Goal: Information Seeking & Learning: Check status

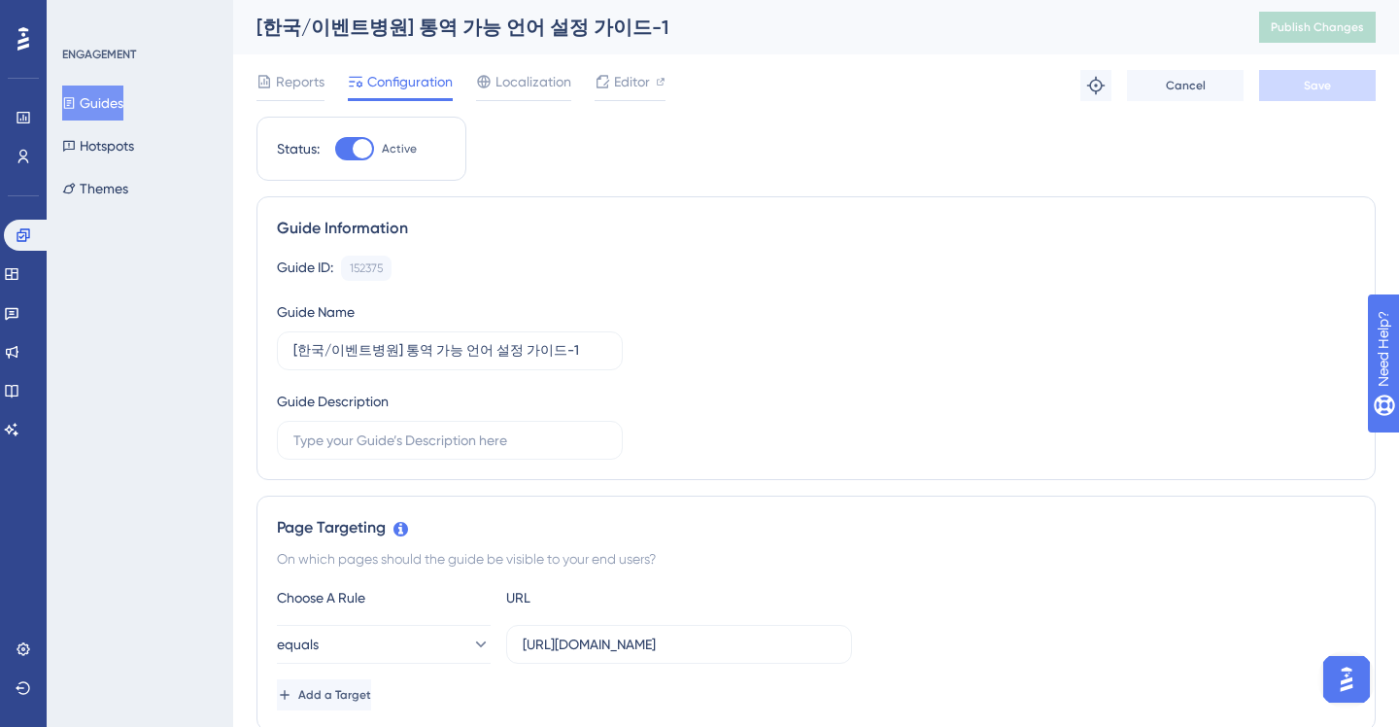
click at [302, 91] on span "Reports" at bounding box center [300, 81] width 49 height 23
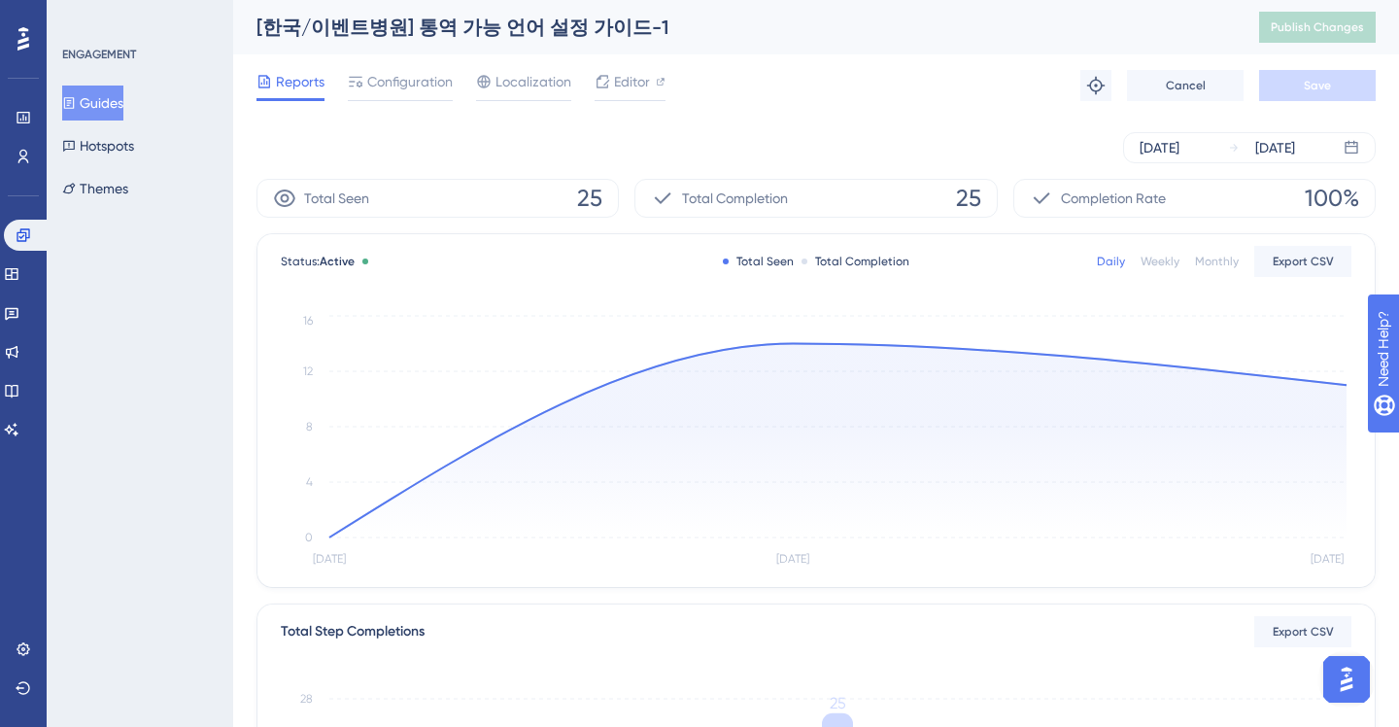
click at [116, 107] on button "Guides" at bounding box center [92, 102] width 61 height 35
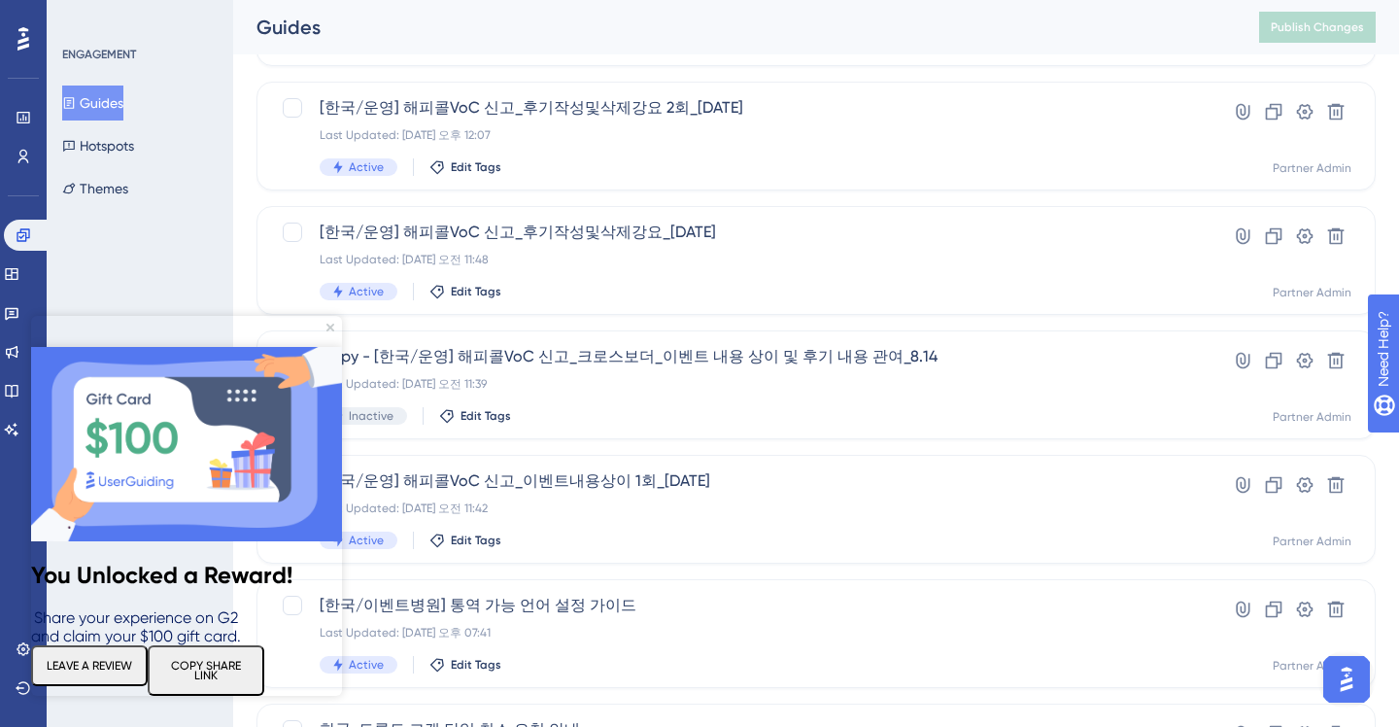
scroll to position [374, 0]
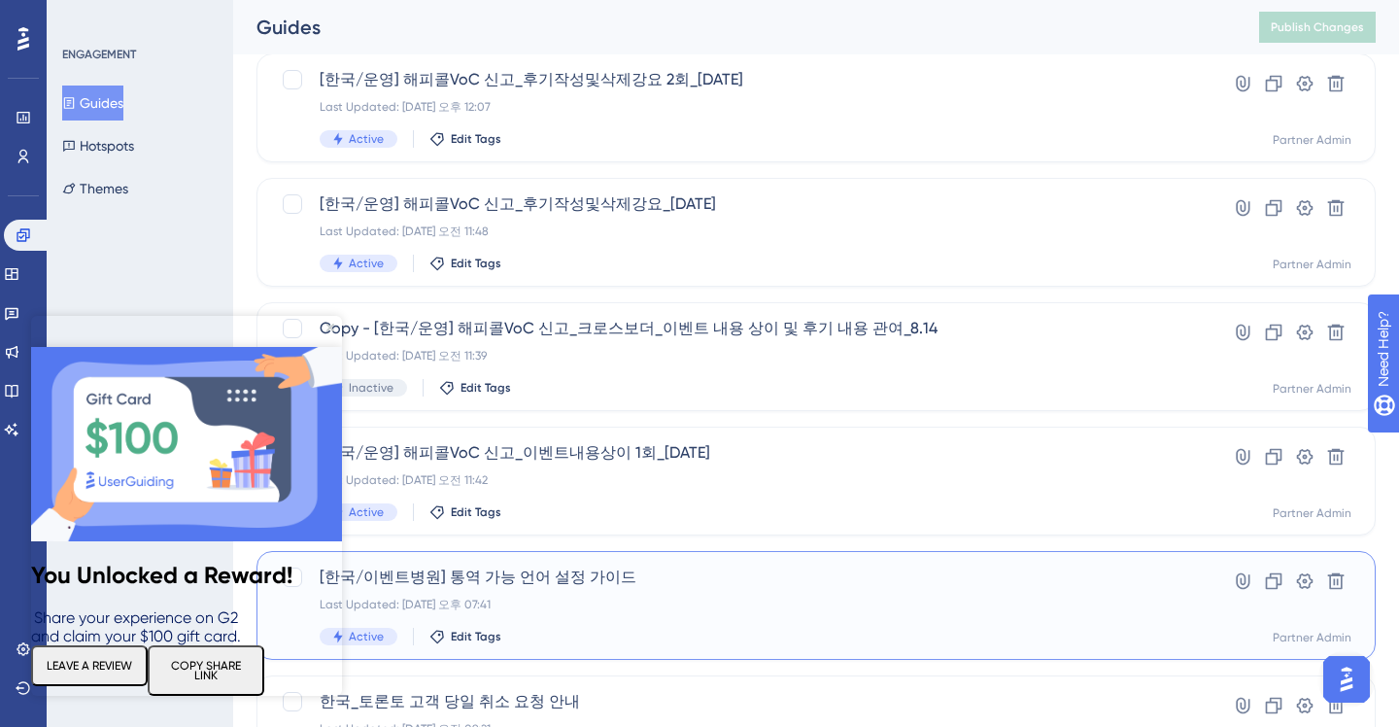
click at [528, 586] on span "[한국/이벤트병원] 통역 가능 언어 설정 가이드" at bounding box center [738, 576] width 837 height 23
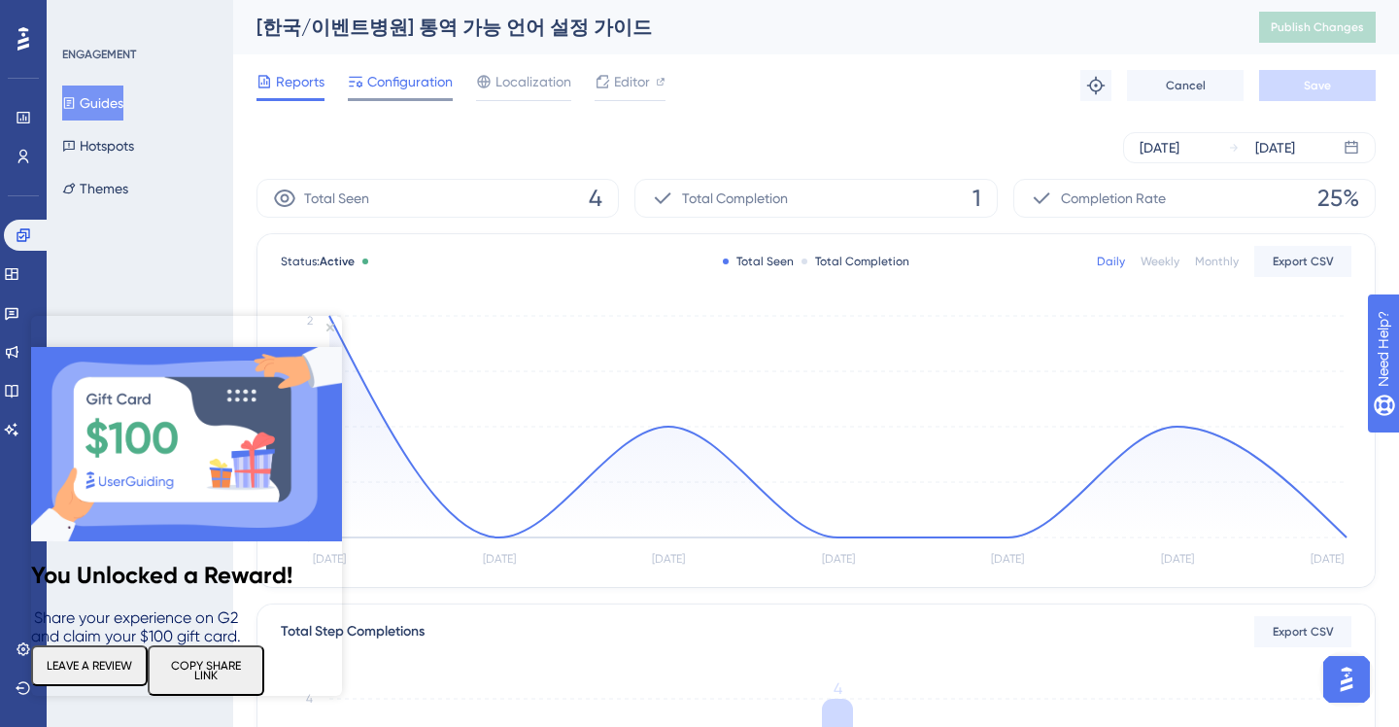
click at [406, 92] on span "Configuration" at bounding box center [409, 81] width 85 height 23
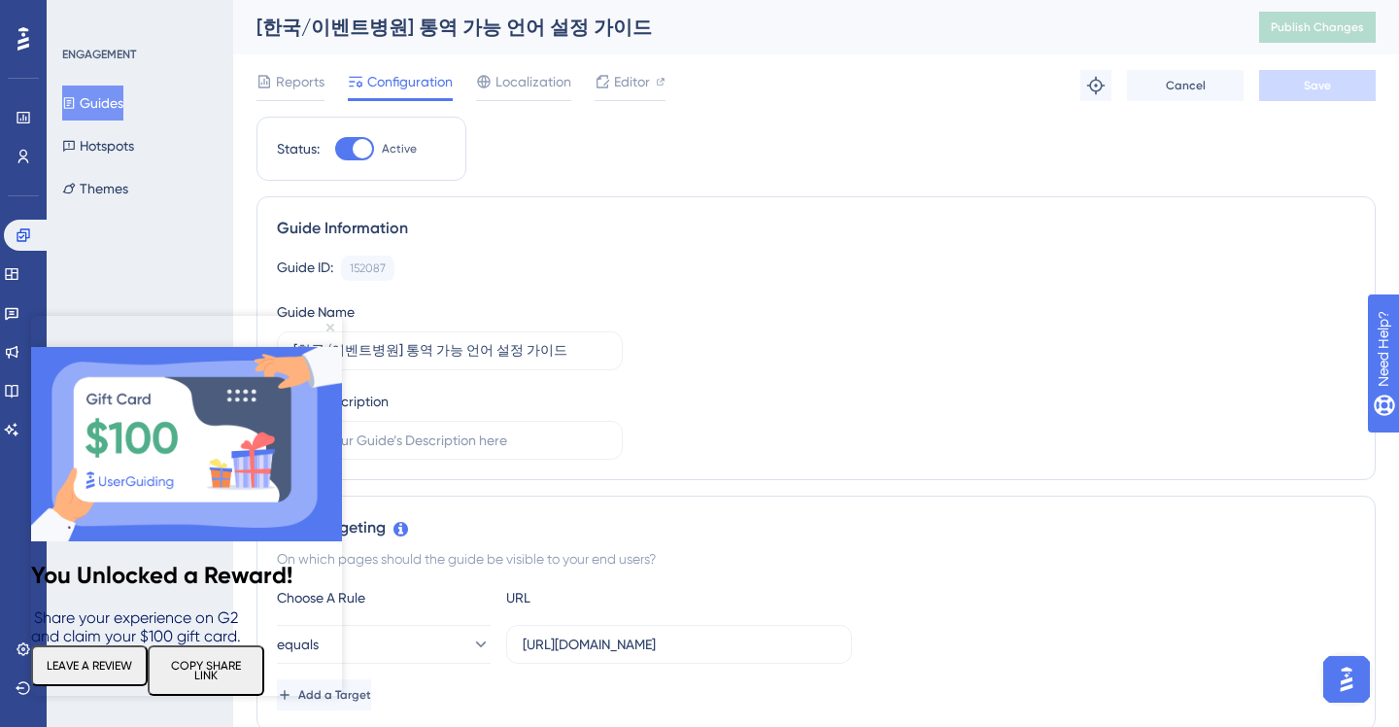
click at [331, 328] on icon "Close Preview" at bounding box center [330, 327] width 8 height 8
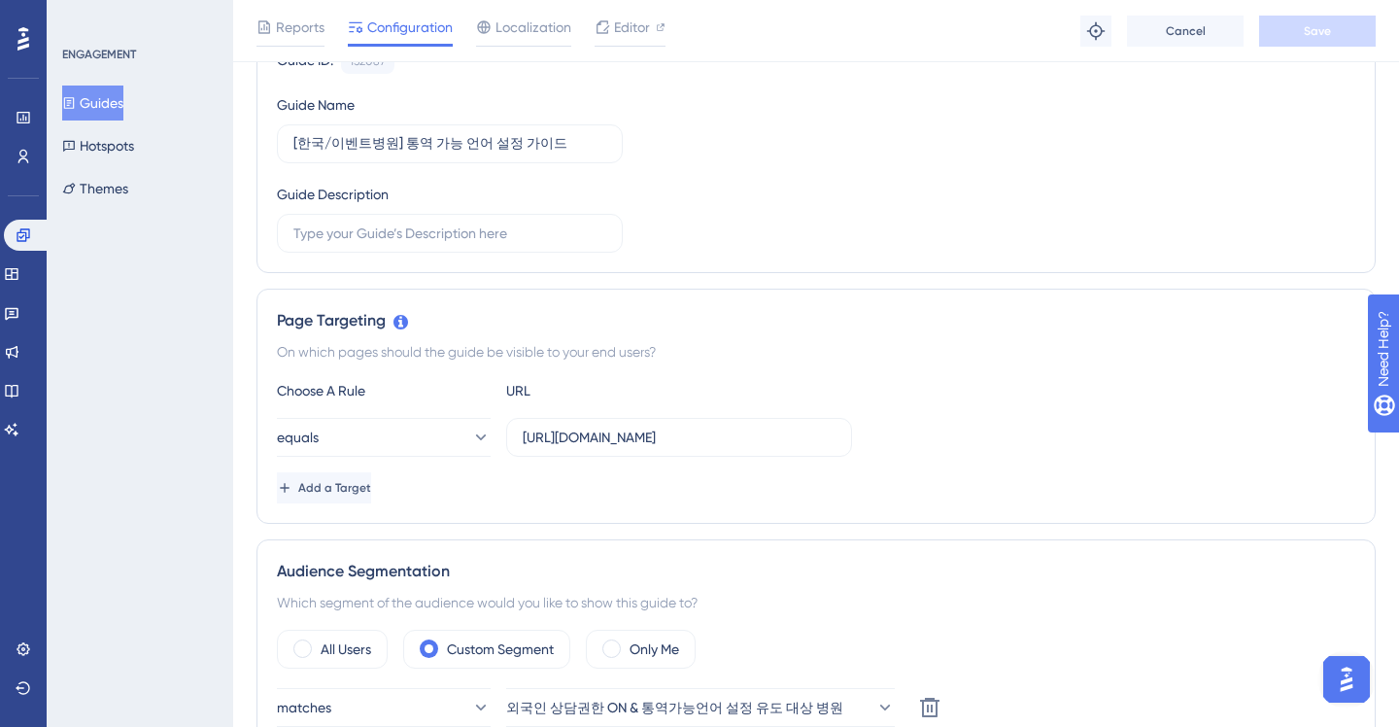
scroll to position [323, 0]
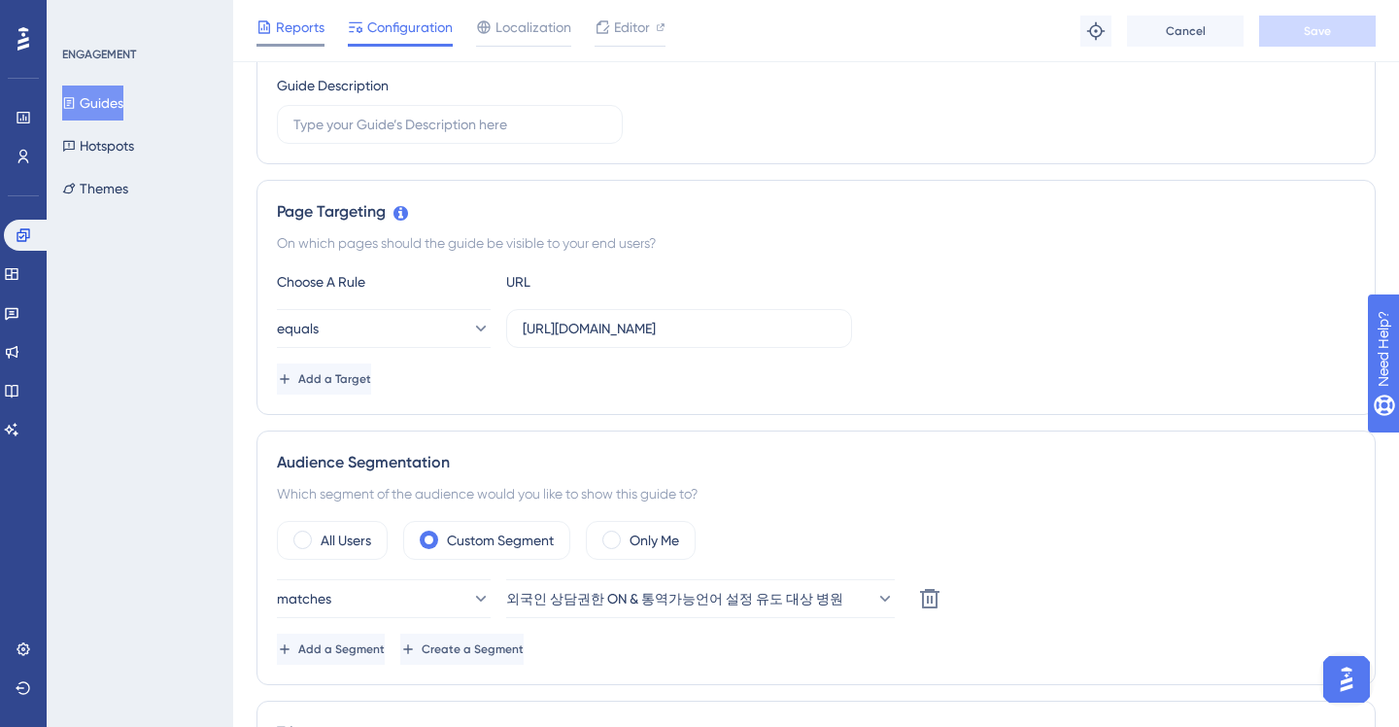
click at [313, 29] on span "Reports" at bounding box center [300, 27] width 49 height 23
